Goal: Task Accomplishment & Management: Manage account settings

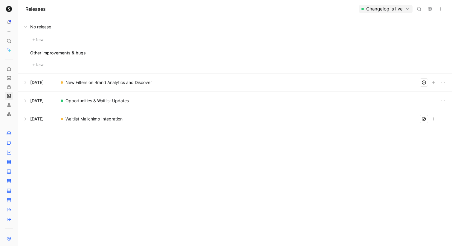
click at [26, 82] on button at bounding box center [235, 83] width 433 height 18
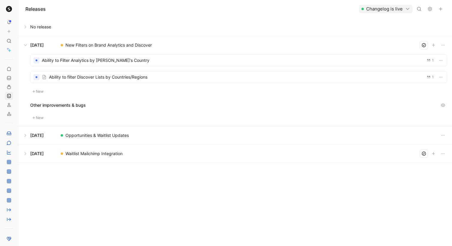
click at [40, 89] on button "New" at bounding box center [38, 91] width 16 height 7
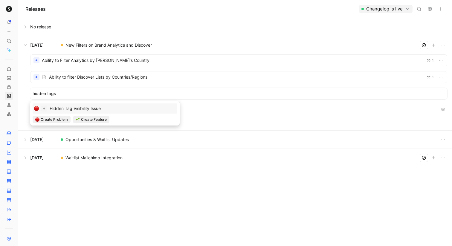
type input "hidden tags"
click at [68, 107] on span "Hidden Tag Visibility Issue" at bounding box center [75, 108] width 51 height 5
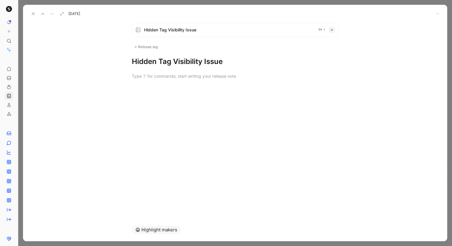
click at [162, 31] on span "Hidden Tag Visibility Issue" at bounding box center [228, 29] width 169 height 7
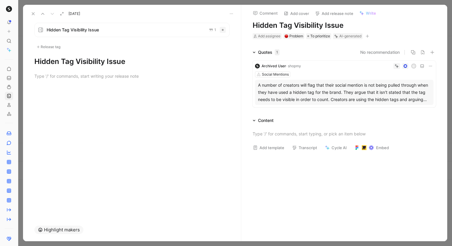
click at [32, 14] on icon at bounding box center [33, 13] width 5 height 5
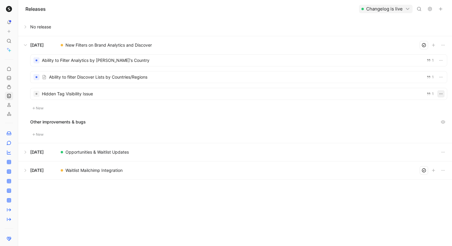
click at [442, 94] on icon "button" at bounding box center [440, 93] width 5 height 5
click at [425, 123] on div "Delete" at bounding box center [421, 124] width 39 height 7
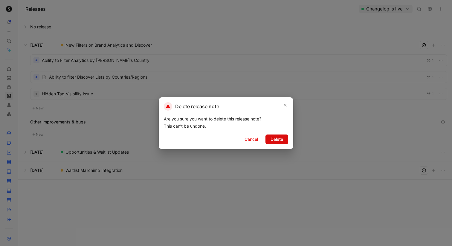
click at [284, 139] on button "Delete" at bounding box center [276, 139] width 23 height 10
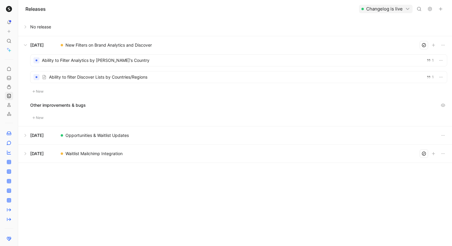
click at [41, 91] on button "New" at bounding box center [38, 91] width 16 height 7
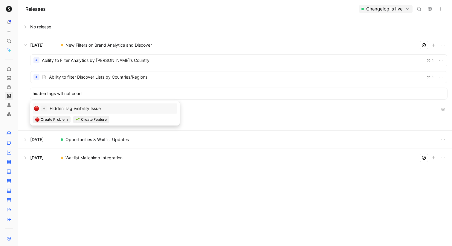
drag, startPoint x: 87, startPoint y: 93, endPoint x: 32, endPoint y: 91, distance: 55.0
click at [32, 91] on div "hidden tags will not count" at bounding box center [238, 93] width 417 height 11
type input "hidden tags will not count"
click at [81, 118] on span "Create Feature" at bounding box center [94, 120] width 26 height 6
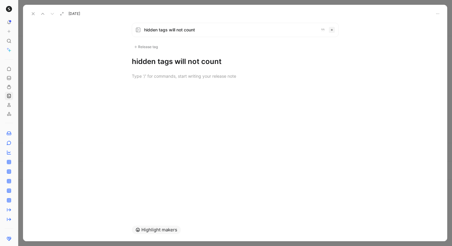
drag, startPoint x: 234, startPoint y: 61, endPoint x: 120, endPoint y: 66, distance: 113.7
click at [120, 66] on div "hidden tags will not count Release tag hidden tags will not count" at bounding box center [235, 118] width 424 height 201
click at [139, 30] on icon at bounding box center [138, 29] width 5 height 5
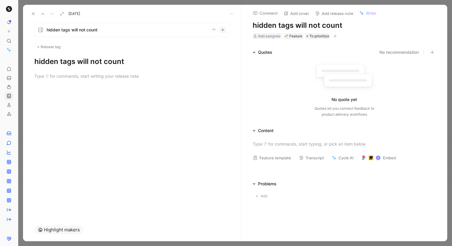
drag, startPoint x: 125, startPoint y: 63, endPoint x: 32, endPoint y: 60, distance: 93.0
click at [31, 60] on div "hidden tags will not count Release tag hidden tags will not count" at bounding box center [132, 45] width 218 height 44
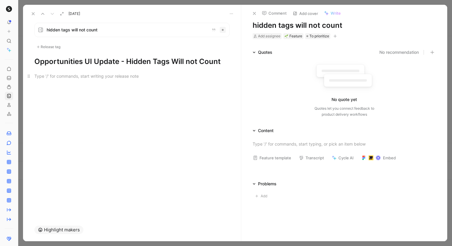
click at [46, 74] on div at bounding box center [131, 76] width 195 height 6
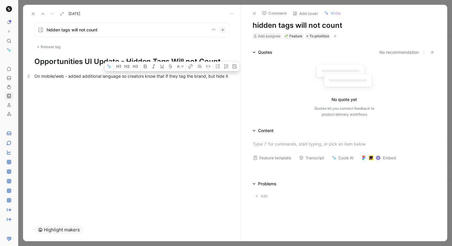
drag, startPoint x: 231, startPoint y: 75, endPoint x: 180, endPoint y: 76, distance: 51.4
click at [180, 76] on p "On mobile/web - added additional language so creators know that if they tag the…" at bounding box center [132, 76] width 218 height 10
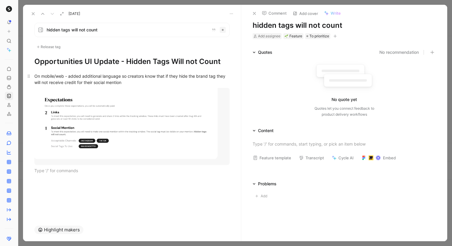
click at [126, 83] on div "On mobile/web - added additional language so creators know that if they hide th…" at bounding box center [131, 79] width 195 height 13
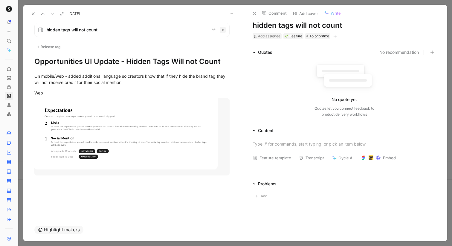
click at [65, 187] on div "On mobile/web - added additional language so creators know that if they hide th…" at bounding box center [132, 128] width 218 height 124
click at [46, 199] on div "hidden tags will not count Release tag Opportunities UI Update - Hidden Tags Wi…" at bounding box center [132, 118] width 218 height 201
click at [41, 198] on div "hidden tags will not count Release tag Opportunities UI Update - Hidden Tags Wi…" at bounding box center [132, 118] width 218 height 201
click at [40, 194] on div at bounding box center [132, 194] width 218 height 7
click at [49, 216] on div "Image" at bounding box center [78, 213] width 66 height 7
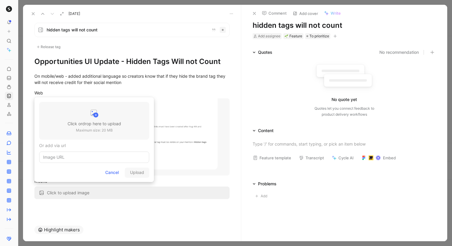
click at [85, 118] on div at bounding box center [95, 114] width 54 height 12
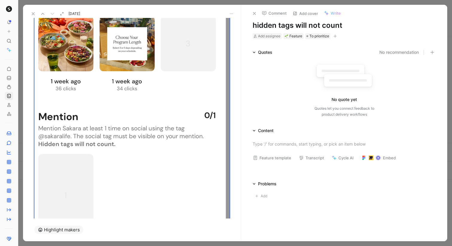
scroll to position [341, 0]
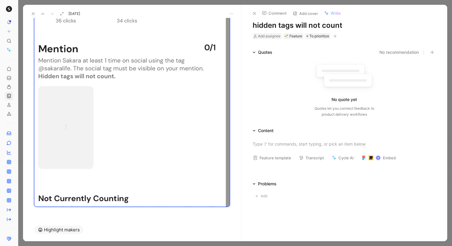
click at [229, 215] on div at bounding box center [132, 214] width 218 height 7
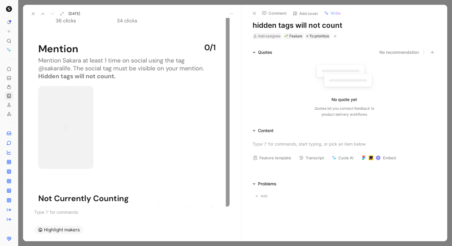
click at [224, 195] on body "To pick up a draggable item, press the space bar. While dragging, use the arrow…" at bounding box center [226, 123] width 452 height 246
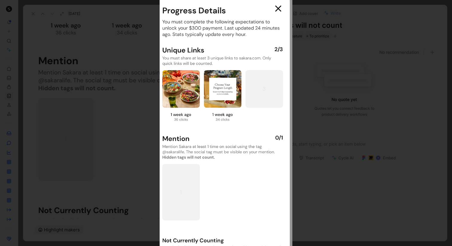
click at [131, 128] on div at bounding box center [226, 123] width 452 height 246
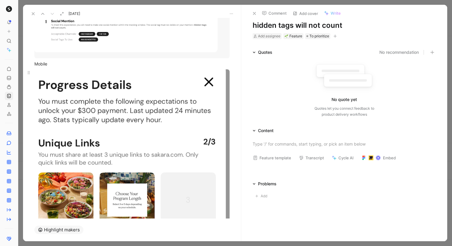
scroll to position [88, 0]
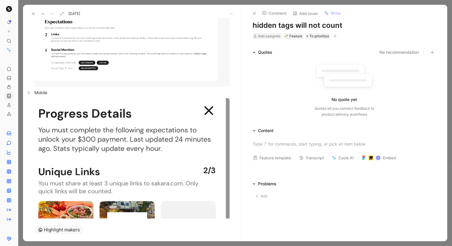
click at [68, 93] on div "Mobile" at bounding box center [131, 92] width 195 height 6
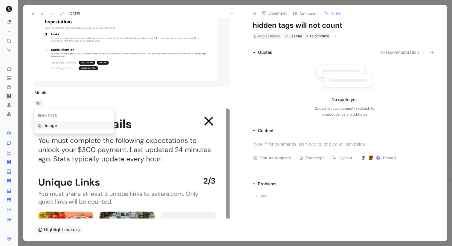
click at [65, 124] on div "Image" at bounding box center [78, 125] width 66 height 7
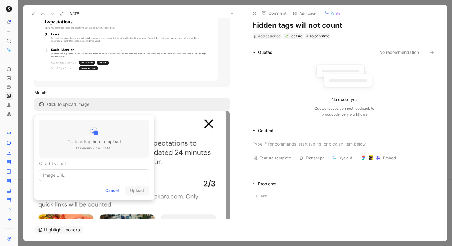
click at [82, 138] on h3 "Click or drop here to upload" at bounding box center [95, 141] width 54 height 7
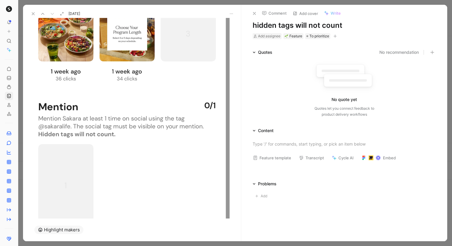
scroll to position [673, 0]
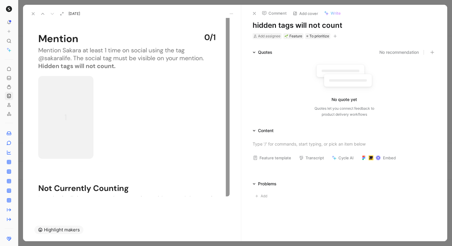
click at [34, 14] on icon at bounding box center [33, 13] width 5 height 5
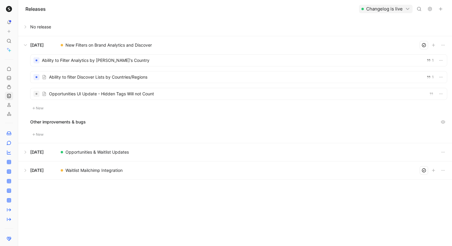
click at [36, 92] on div at bounding box center [36, 94] width 6 height 6
click at [36, 94] on div at bounding box center [37, 94] width 2 height 2
click at [55, 94] on div at bounding box center [238, 93] width 416 height 11
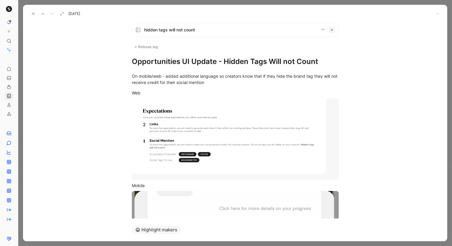
click at [202, 28] on span "hidden tags will not count" at bounding box center [230, 29] width 172 height 7
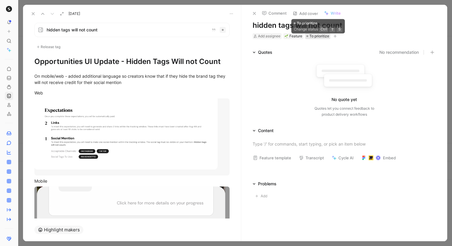
click at [319, 37] on span "To prioritize" at bounding box center [319, 36] width 20 height 6
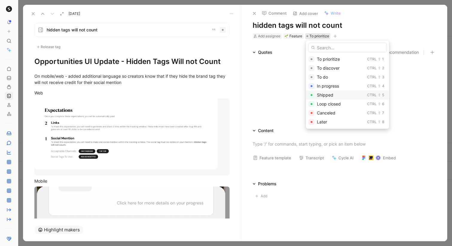
click at [327, 95] on span "Shipped" at bounding box center [325, 94] width 16 height 5
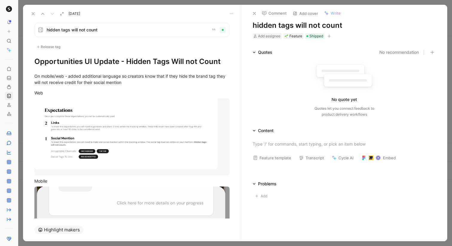
click at [319, 4] on div at bounding box center [235, 123] width 434 height 246
click at [34, 15] on use at bounding box center [33, 14] width 2 height 2
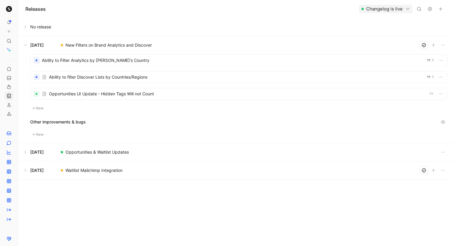
click at [36, 77] on div at bounding box center [37, 77] width 2 height 2
click at [166, 78] on div at bounding box center [238, 76] width 416 height 11
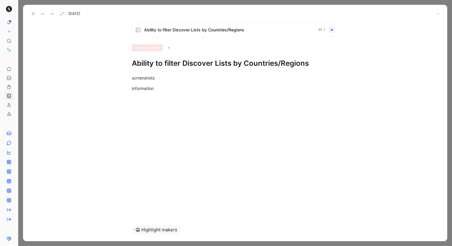
click at [162, 4] on div at bounding box center [235, 123] width 434 height 246
click at [155, 3] on div at bounding box center [235, 123] width 434 height 246
click at [32, 14] on icon at bounding box center [33, 13] width 5 height 5
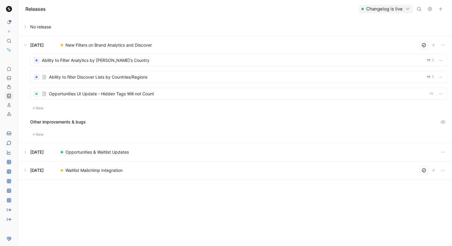
click at [79, 65] on div at bounding box center [238, 60] width 416 height 11
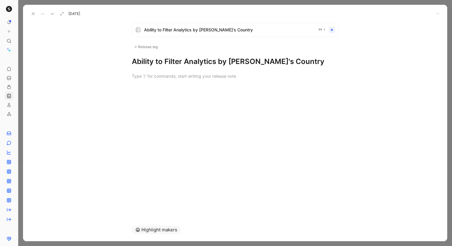
click at [33, 12] on icon at bounding box center [33, 13] width 5 height 5
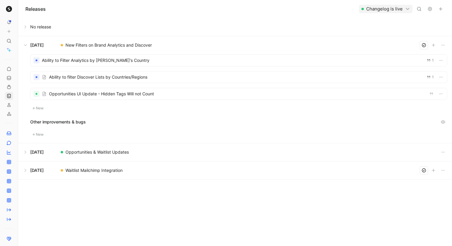
click at [28, 44] on button at bounding box center [235, 45] width 433 height 18
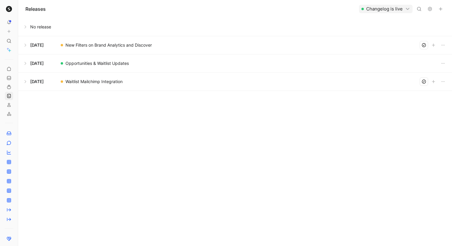
click at [27, 44] on button at bounding box center [235, 45] width 433 height 18
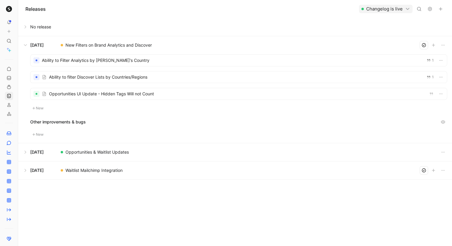
click at [28, 152] on button at bounding box center [235, 152] width 433 height 18
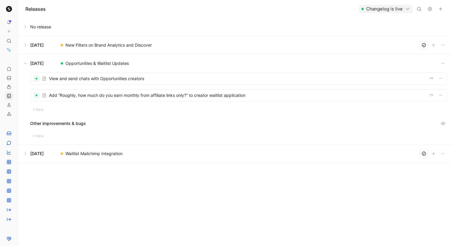
click at [27, 64] on button at bounding box center [235, 63] width 433 height 18
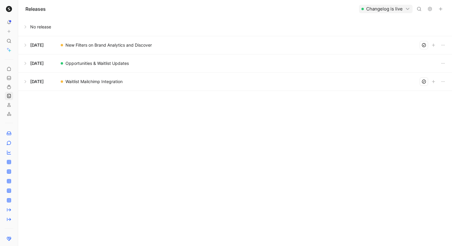
click at [27, 47] on button at bounding box center [235, 45] width 433 height 18
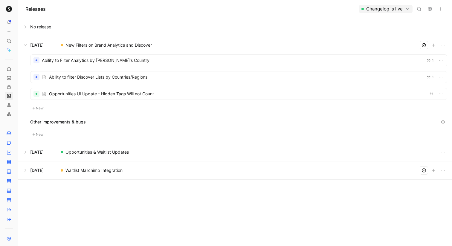
click at [27, 47] on button at bounding box center [235, 45] width 433 height 18
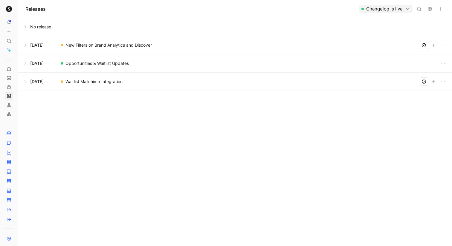
click at [441, 6] on button "button" at bounding box center [440, 9] width 8 height 8
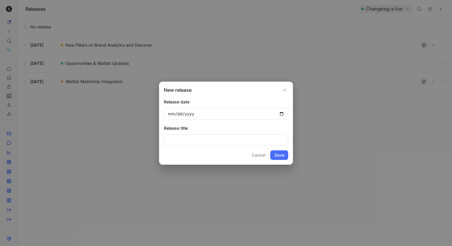
click at [280, 112] on input "date" at bounding box center [226, 114] width 124 height 12
type input "[DATE]"
click at [178, 142] on input at bounding box center [226, 139] width 124 height 11
type input "App Version 1.3.5"
click at [281, 157] on button "Save" at bounding box center [279, 155] width 18 height 10
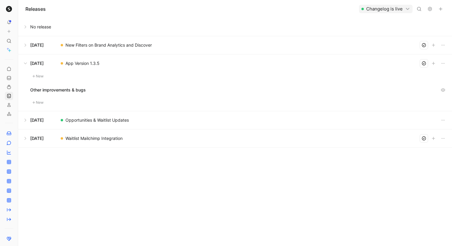
click at [27, 64] on button at bounding box center [235, 63] width 433 height 18
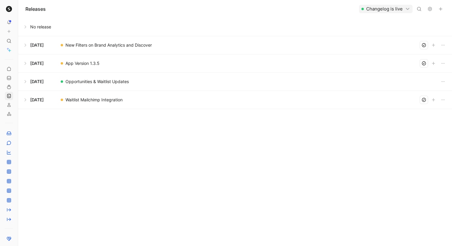
click at [27, 45] on button at bounding box center [235, 45] width 433 height 18
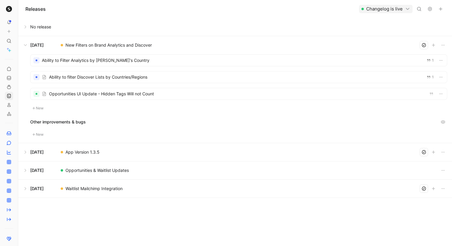
click at [27, 45] on button at bounding box center [235, 45] width 433 height 18
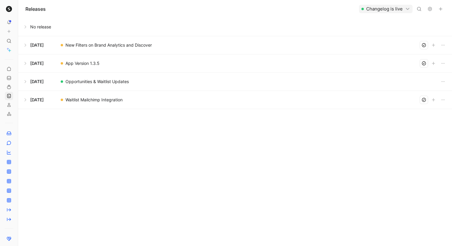
click at [89, 45] on button at bounding box center [235, 45] width 433 height 18
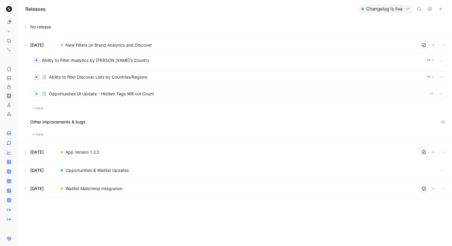
click at [152, 45] on button at bounding box center [235, 45] width 433 height 18
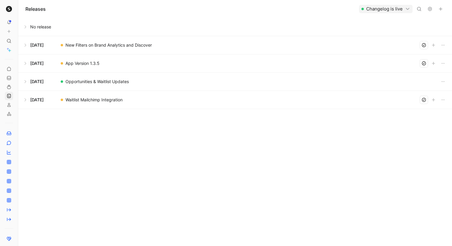
click at [447, 43] on button at bounding box center [235, 45] width 433 height 18
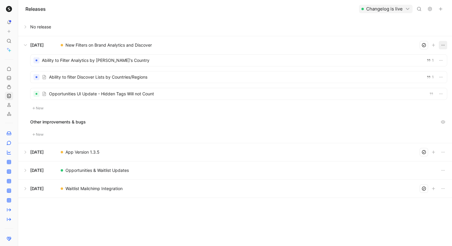
click at [444, 47] on icon "button" at bounding box center [443, 45] width 5 height 5
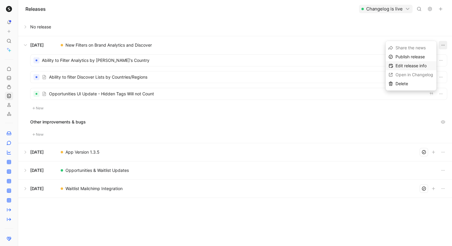
click at [423, 64] on span "Edit release info" at bounding box center [410, 65] width 31 height 5
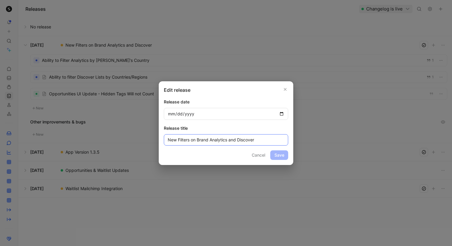
click at [261, 141] on input "New Filters on Brand Analytics and Discover" at bounding box center [226, 139] width 124 height 11
type input "New Filters on Brand Analytics and Discover and Opportunities Updates"
click at [285, 158] on button "Save" at bounding box center [279, 155] width 18 height 10
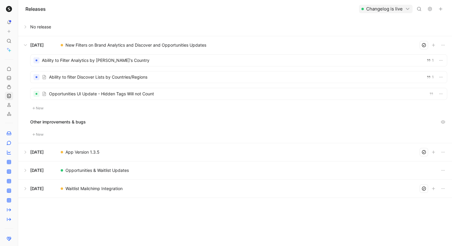
click at [27, 152] on button at bounding box center [235, 152] width 433 height 18
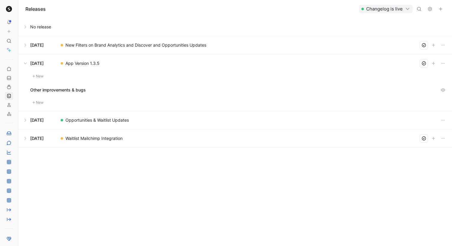
click at [41, 78] on button "New" at bounding box center [38, 76] width 16 height 7
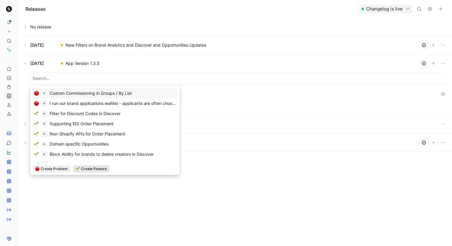
click at [94, 168] on span "Create Feature" at bounding box center [94, 169] width 26 height 6
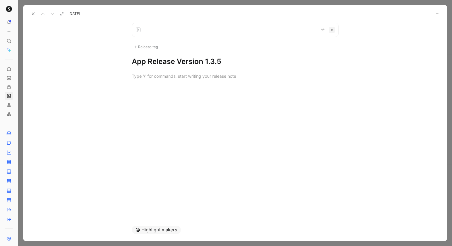
click at [164, 111] on div "Release tag App Release Version 1.3.5" at bounding box center [235, 118] width 424 height 201
click at [148, 76] on div at bounding box center [235, 76] width 207 height 6
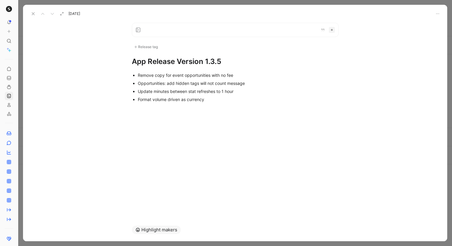
click at [155, 75] on div "Remove copy for event opportunities with no fee" at bounding box center [238, 75] width 201 height 6
drag, startPoint x: 206, startPoint y: 99, endPoint x: 137, endPoint y: 98, distance: 68.7
click at [138, 98] on div "Format volume driven as currency" at bounding box center [238, 99] width 201 height 6
drag, startPoint x: 235, startPoint y: 90, endPoint x: 137, endPoint y: 91, distance: 98.0
click at [137, 91] on ul "Remove fee copy for event opportunities with no fee Opportunities: add hidden t…" at bounding box center [235, 87] width 230 height 32
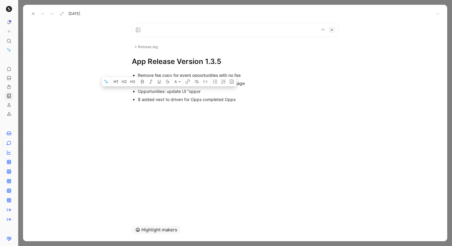
drag, startPoint x: 202, startPoint y: 92, endPoint x: 131, endPoint y: 91, distance: 71.1
click at [131, 91] on ul "Remove fee copy for event opportunities with no fee Opportunities: add hidden t…" at bounding box center [235, 87] width 230 height 32
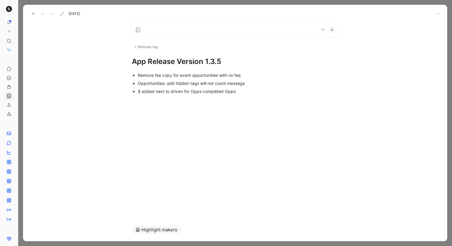
click at [32, 13] on icon at bounding box center [33, 13] width 5 height 5
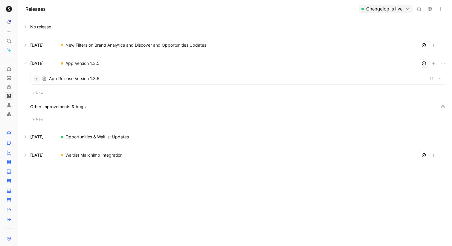
click at [36, 78] on div at bounding box center [37, 79] width 2 height 2
click at [61, 78] on div at bounding box center [238, 78] width 416 height 11
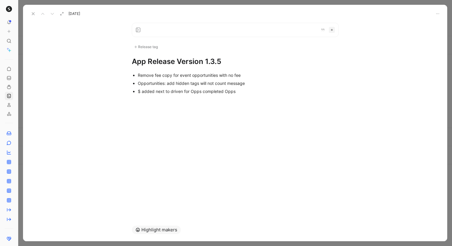
click at [157, 29] on div at bounding box center [235, 30] width 207 height 14
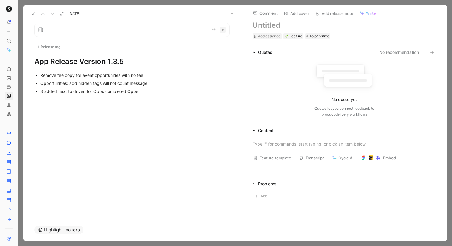
click at [273, 27] on h1 at bounding box center [344, 26] width 183 height 10
click at [321, 37] on span "To prioritize" at bounding box center [319, 36] width 20 height 6
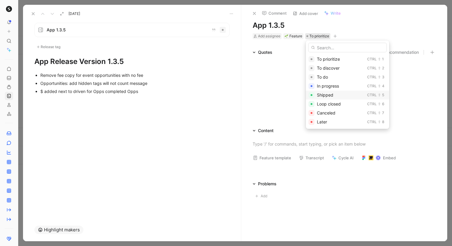
click at [326, 97] on span "Shipped" at bounding box center [325, 94] width 16 height 5
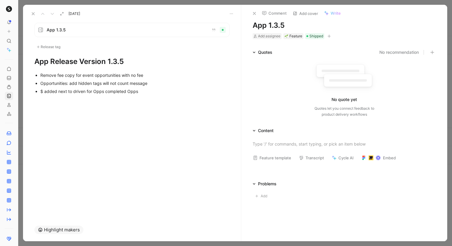
click at [34, 13] on icon at bounding box center [33, 13] width 5 height 5
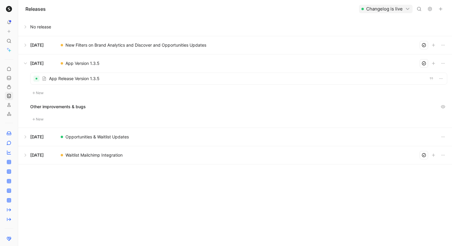
click at [62, 64] on div at bounding box center [62, 63] width 2 height 2
click at [441, 64] on icon "button" at bounding box center [443, 63] width 5 height 5
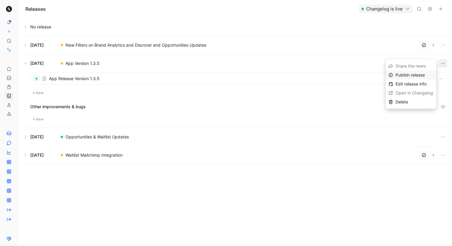
click at [421, 74] on span "Publish release" at bounding box center [409, 74] width 29 height 5
click at [302, 56] on button at bounding box center [235, 63] width 433 height 18
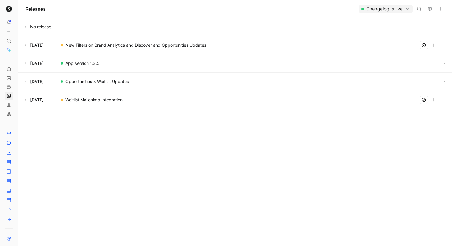
click at [396, 7] on button "Changelog is live" at bounding box center [386, 9] width 54 height 8
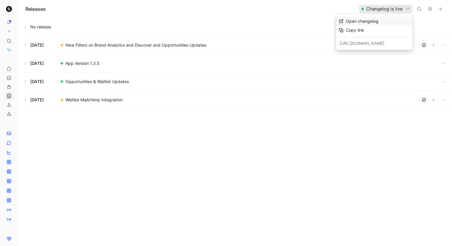
click at [382, 20] on div "Open changelog" at bounding box center [378, 21] width 64 height 7
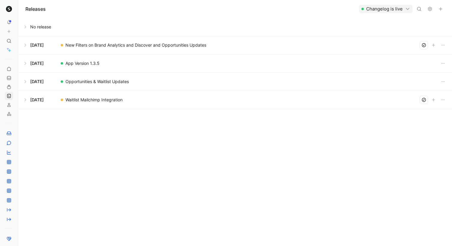
click at [26, 45] on button at bounding box center [235, 45] width 433 height 18
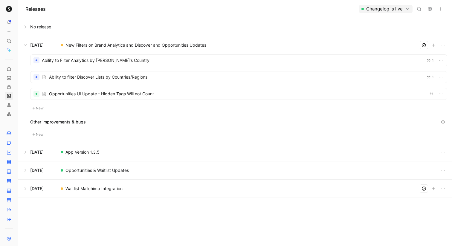
click at [26, 45] on button at bounding box center [235, 45] width 433 height 18
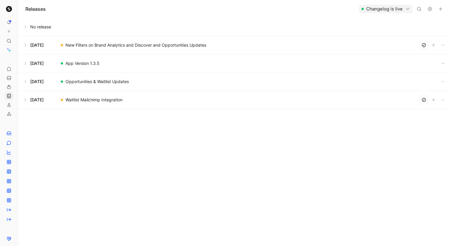
click at [27, 46] on button at bounding box center [235, 45] width 433 height 18
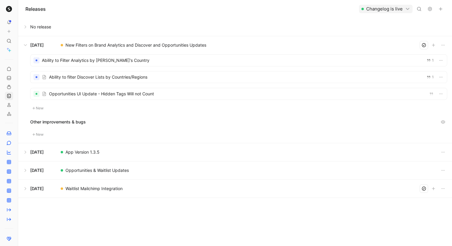
click at [60, 91] on div at bounding box center [238, 93] width 416 height 11
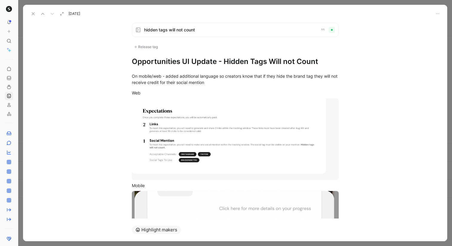
click at [150, 49] on div "Release tag" at bounding box center [146, 46] width 28 height 7
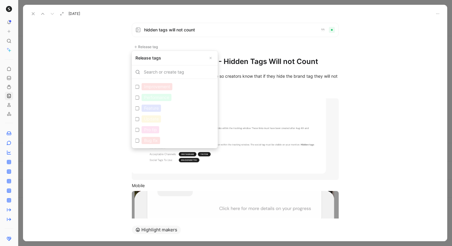
click at [179, 88] on label "Improvement Edit" at bounding box center [175, 86] width 84 height 11
click at [139, 88] on input "Improvement Edit" at bounding box center [137, 87] width 4 height 4
checkbox input "true"
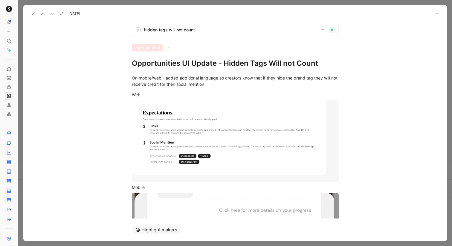
click at [32, 14] on icon at bounding box center [33, 13] width 5 height 5
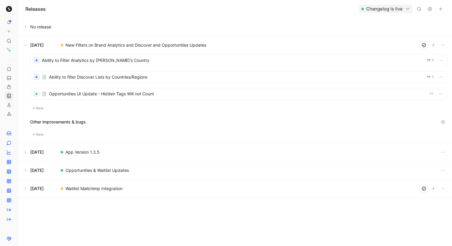
click at [70, 75] on div at bounding box center [238, 76] width 416 height 11
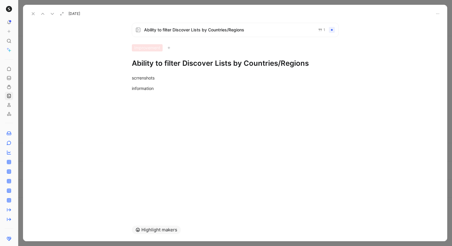
click at [34, 16] on icon at bounding box center [33, 13] width 5 height 5
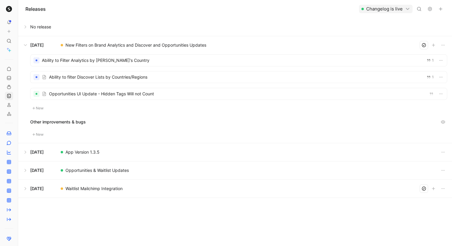
click at [69, 58] on div at bounding box center [238, 60] width 416 height 11
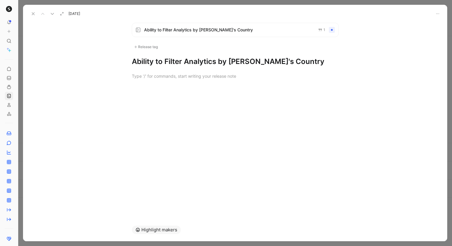
click at [34, 14] on icon at bounding box center [33, 13] width 5 height 5
